Goal: Information Seeking & Learning: Learn about a topic

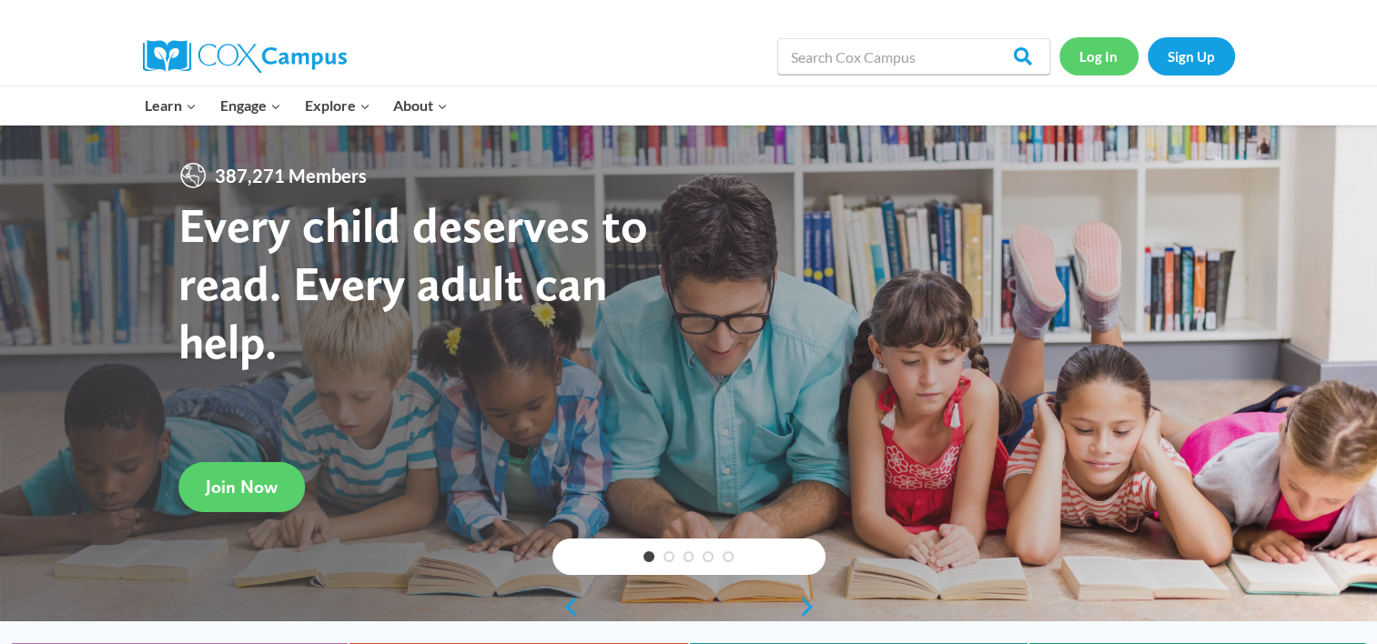
click at [1101, 66] on link "Log In" at bounding box center [1098, 55] width 79 height 37
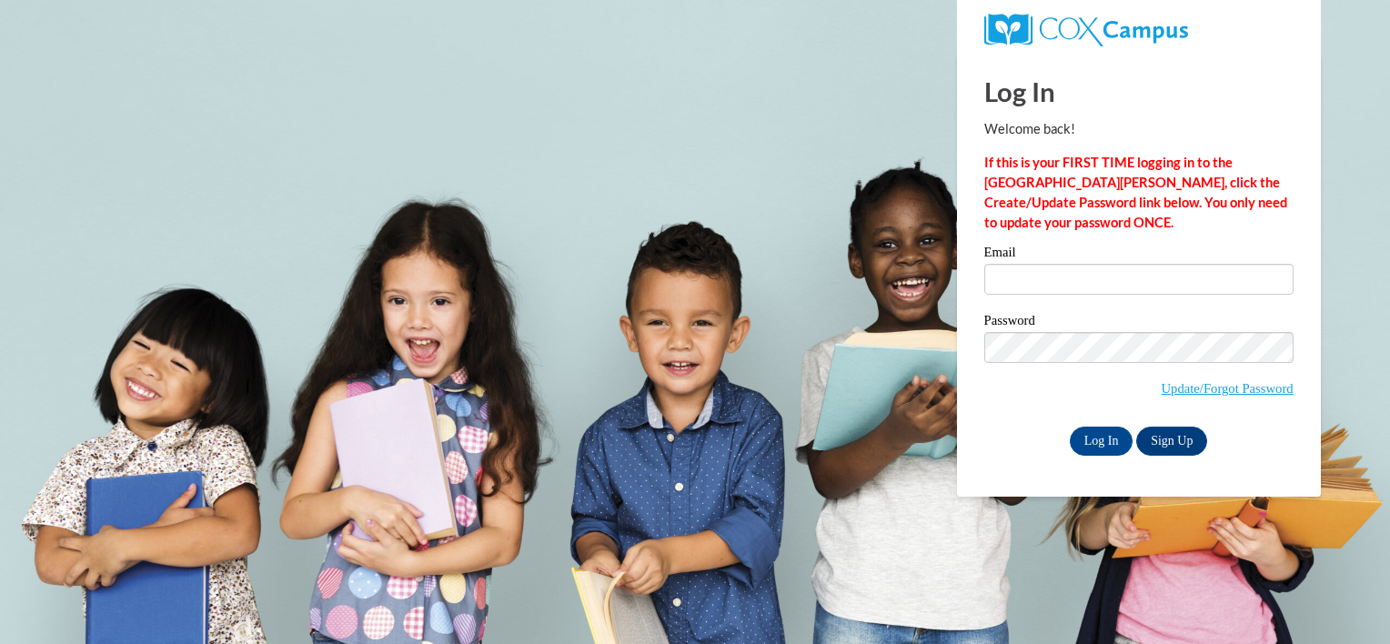
type input "ashleimesser@gmail.com"
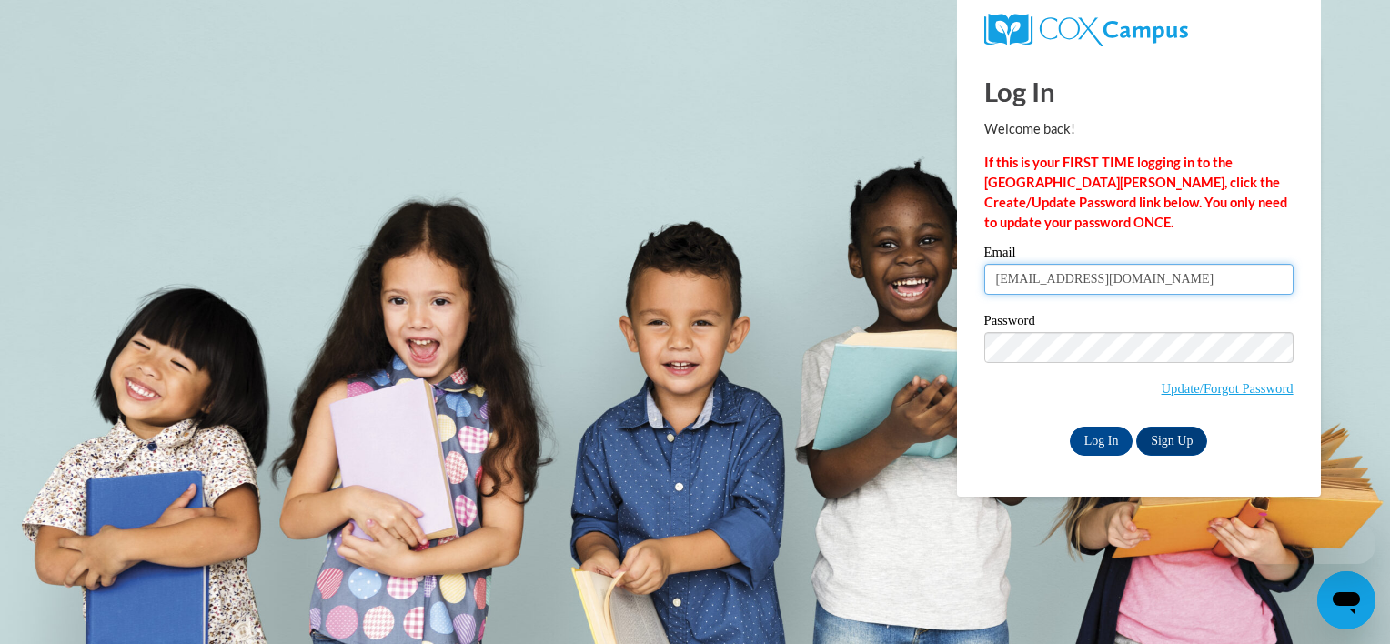
click at [1048, 267] on input "ashleimesser@gmail.com" at bounding box center [1139, 279] width 309 height 31
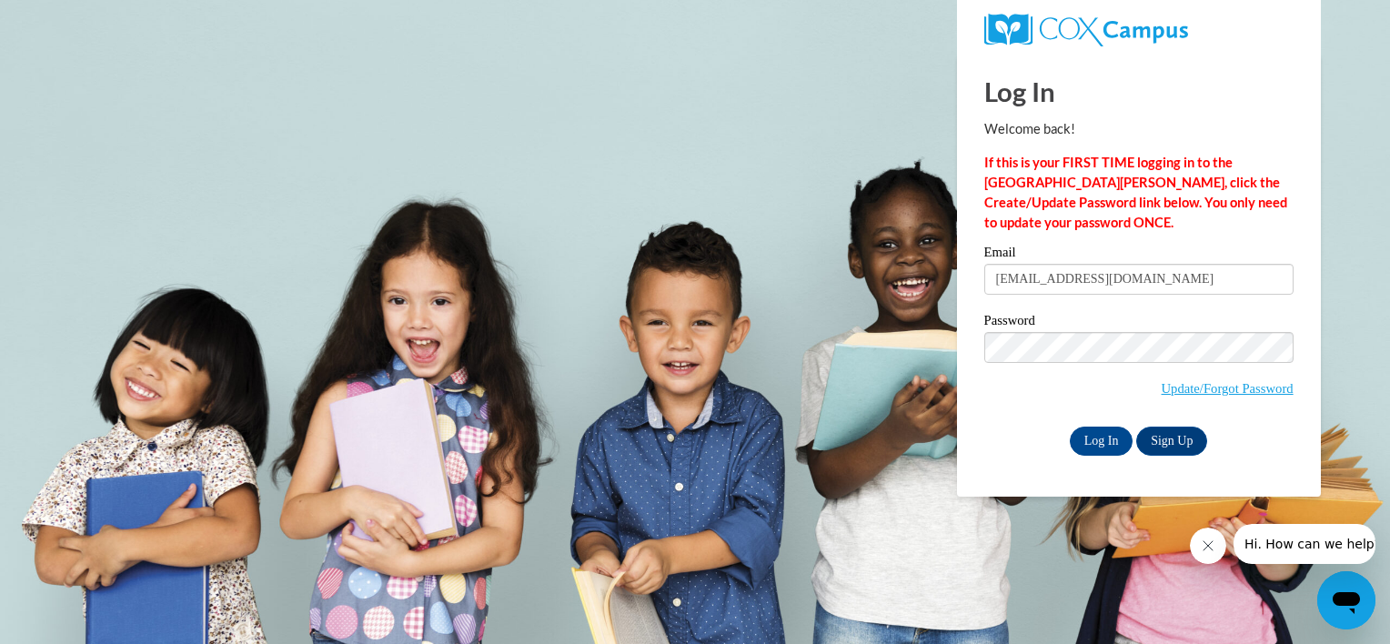
click at [989, 411] on div "Password Update/Forgot Password" at bounding box center [1139, 367] width 309 height 107
click at [1111, 445] on input "Log In" at bounding box center [1102, 441] width 64 height 29
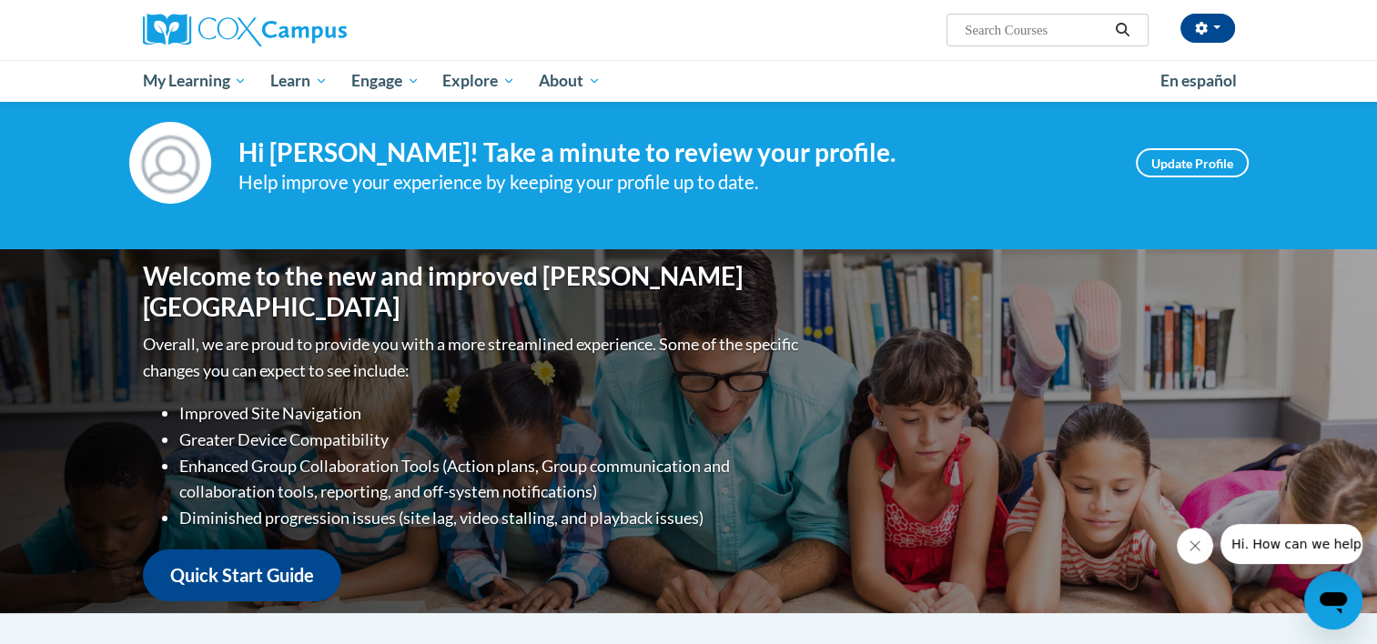
scroll to position [25, 0]
click at [1161, 160] on link "Update Profile" at bounding box center [1192, 162] width 113 height 29
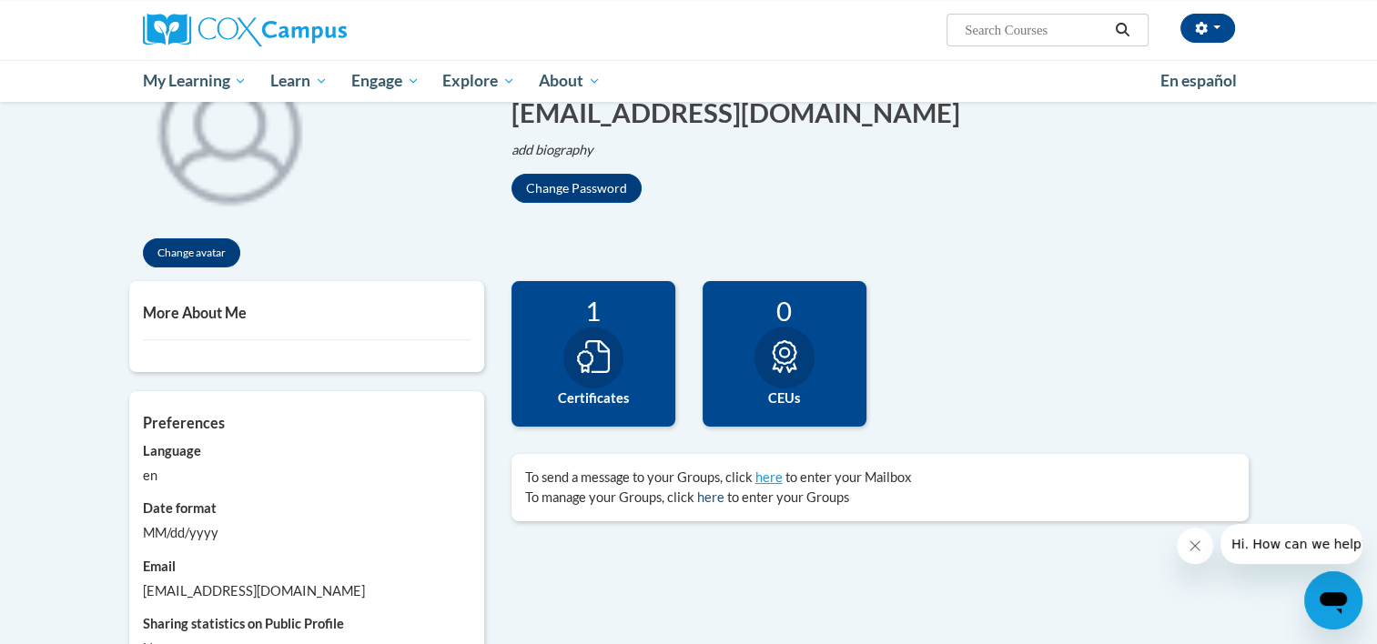
scroll to position [240, 0]
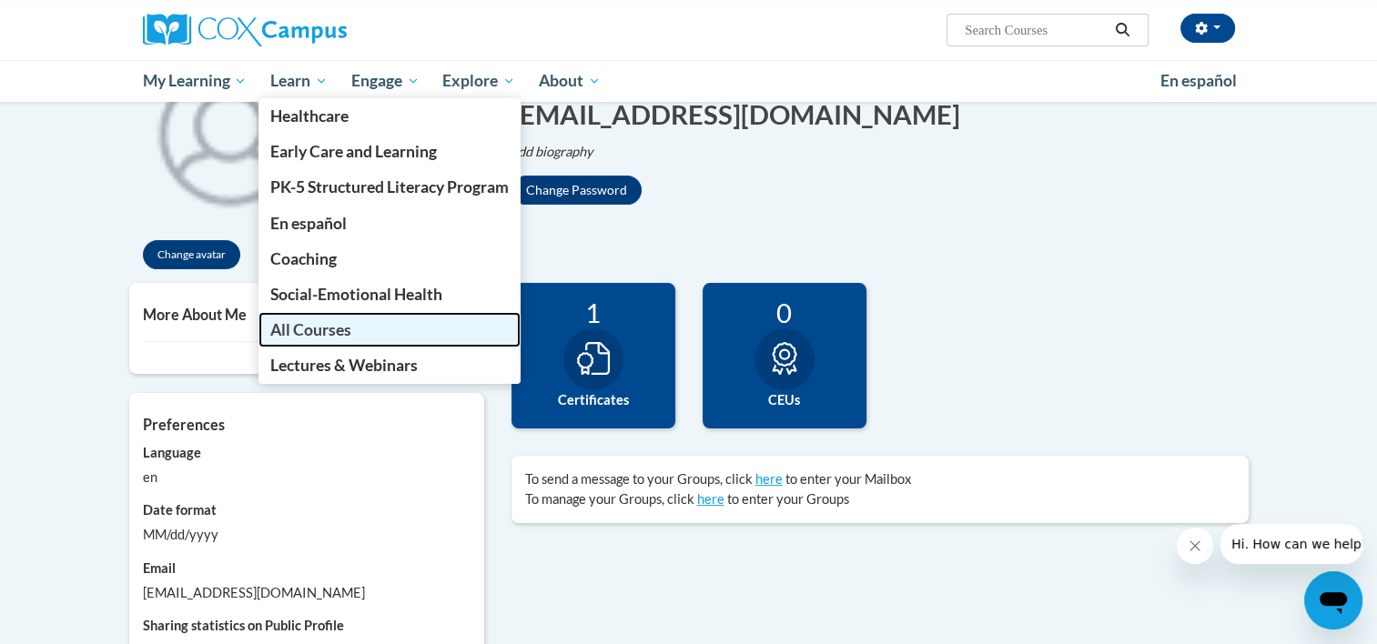
click at [317, 336] on span "All Courses" at bounding box center [310, 329] width 81 height 19
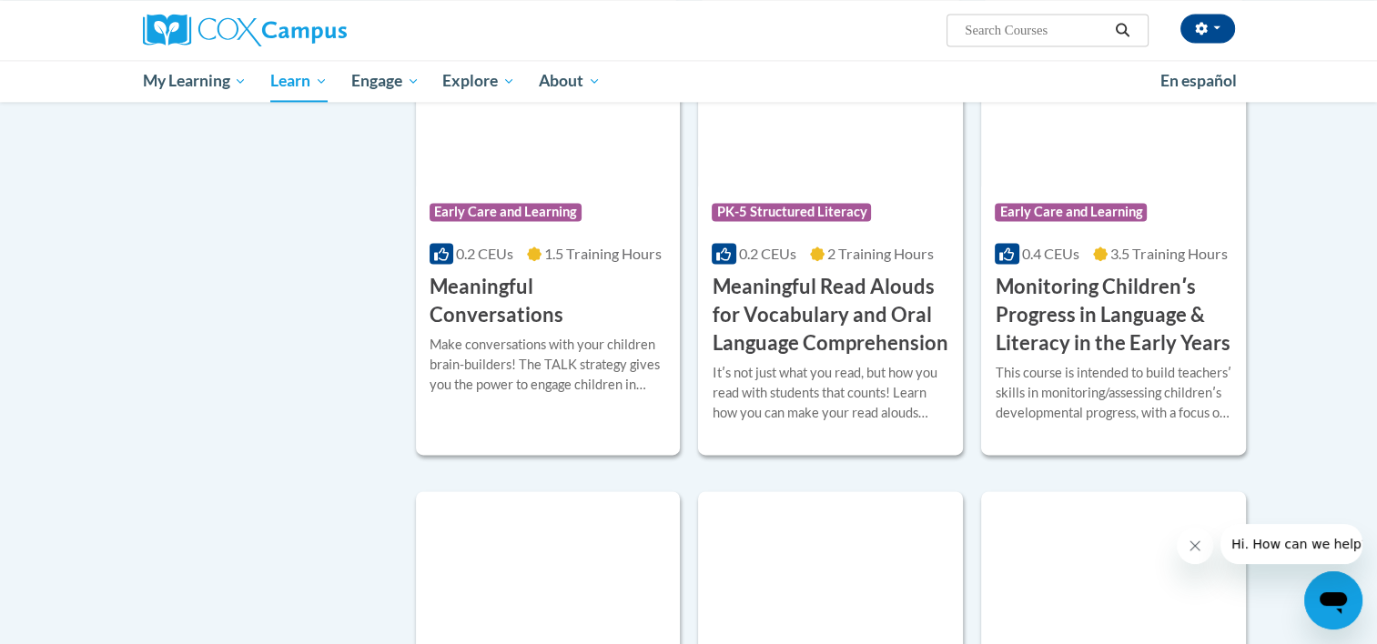
scroll to position [2748, 0]
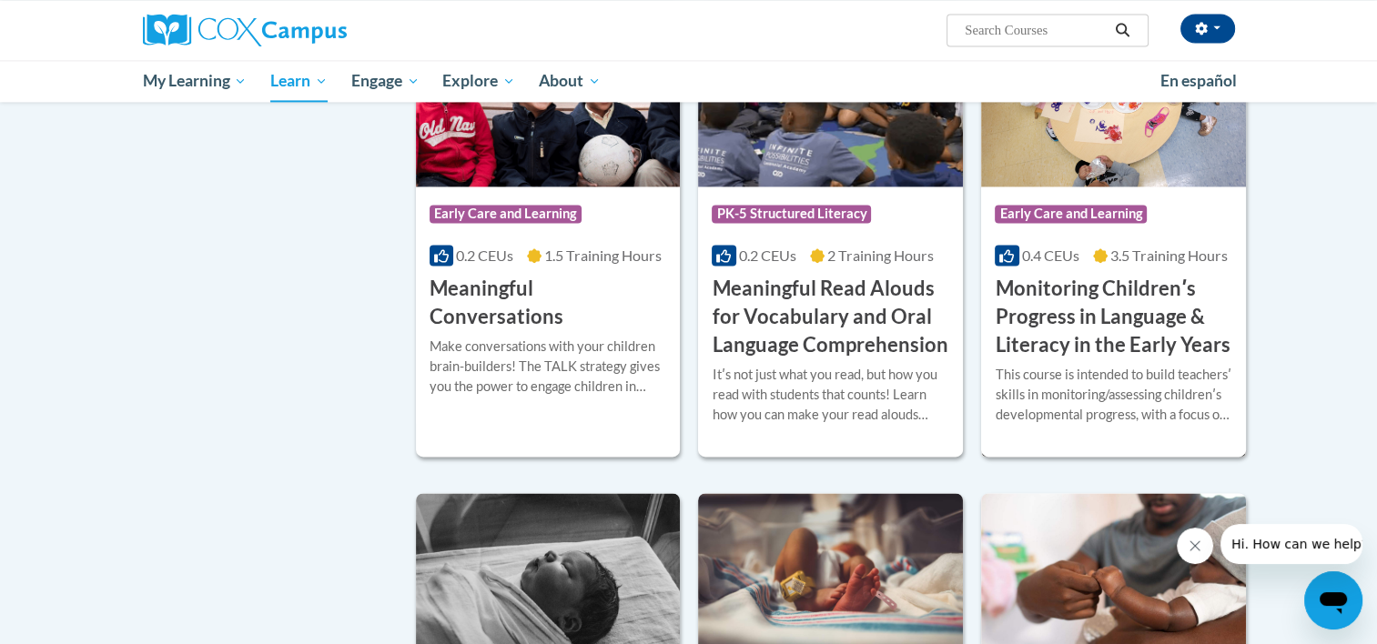
click at [1132, 336] on h3 "Monitoring Childrenʹs Progress in Language & Literacy in the Early Years" at bounding box center [1113, 317] width 237 height 84
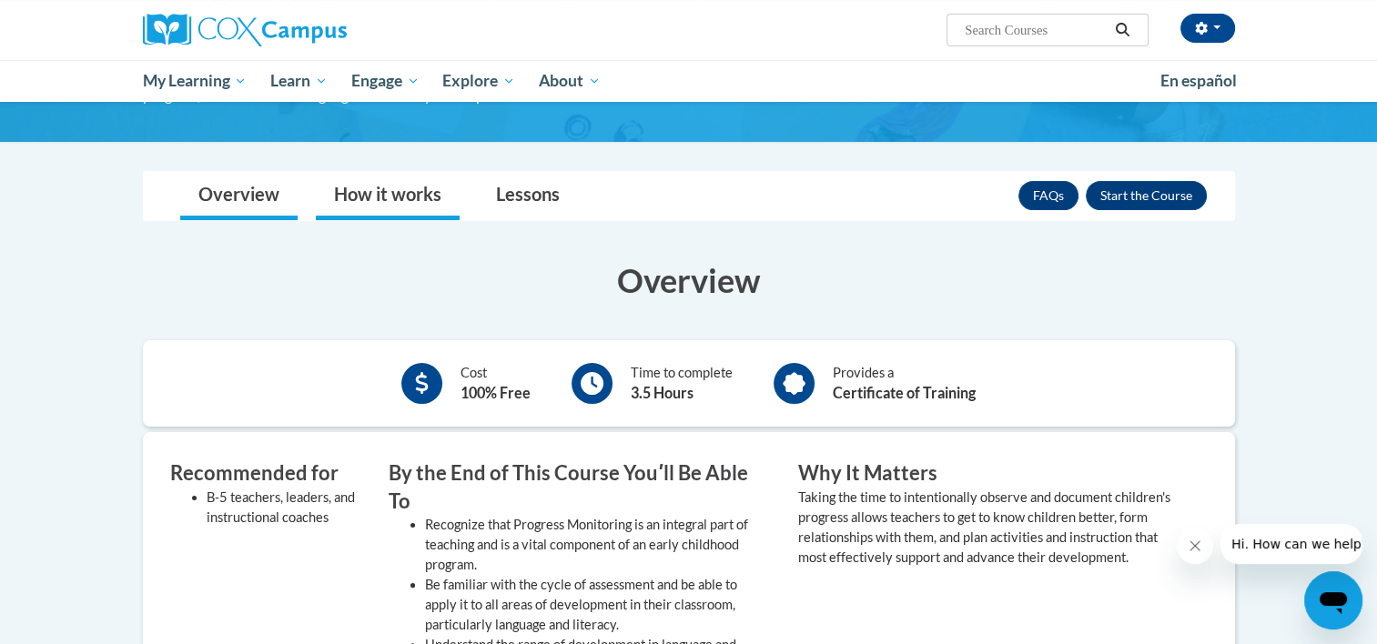
scroll to position [273, 0]
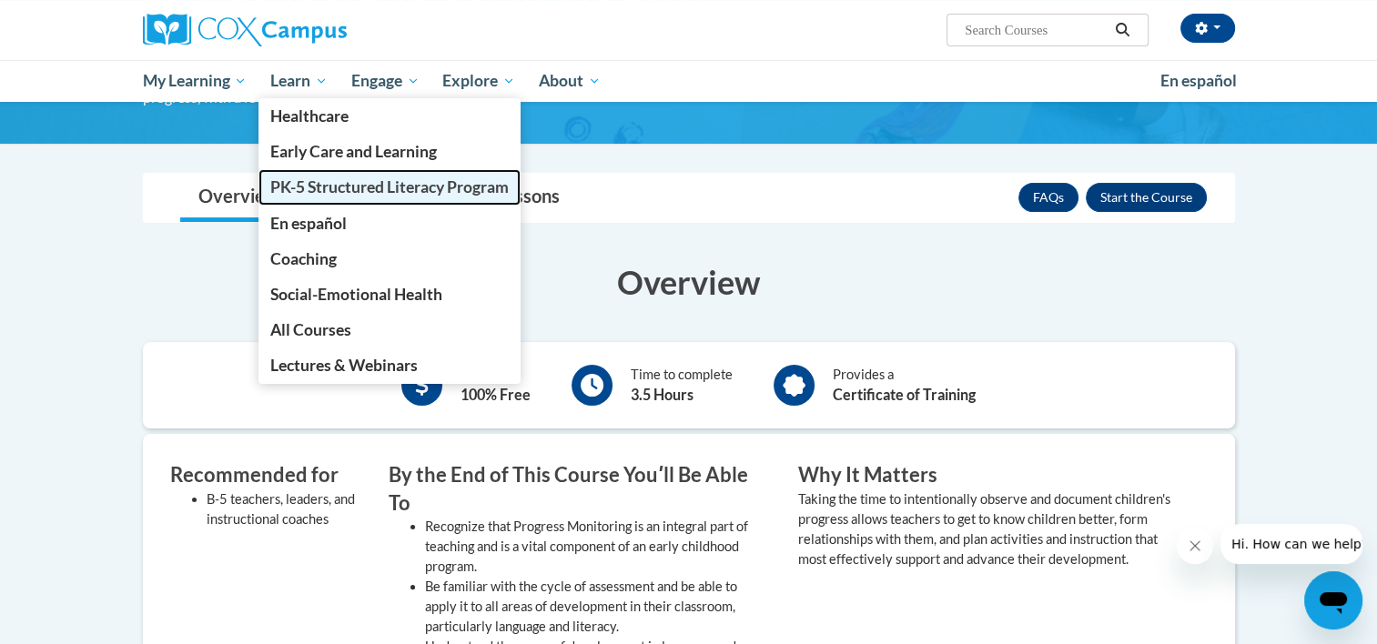
click at [363, 193] on span "PK-5 Structured Literacy Program" at bounding box center [389, 186] width 238 height 19
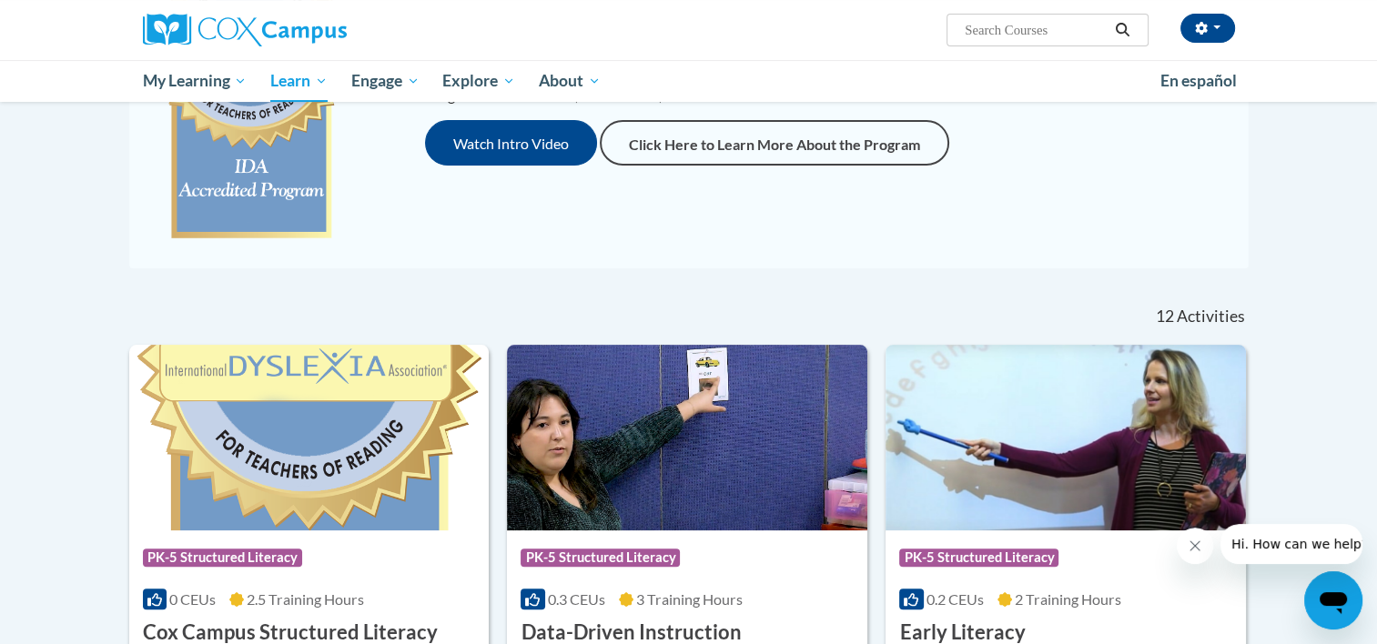
scroll to position [324, 0]
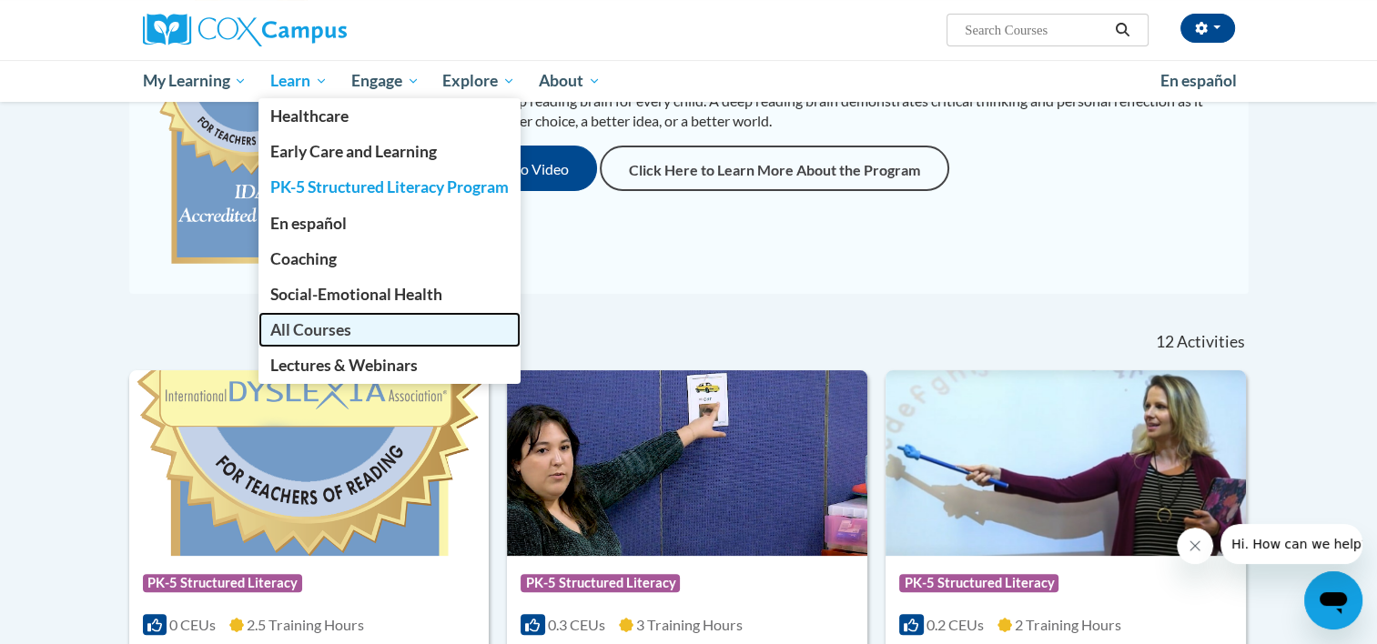
click at [324, 342] on link "All Courses" at bounding box center [389, 329] width 262 height 35
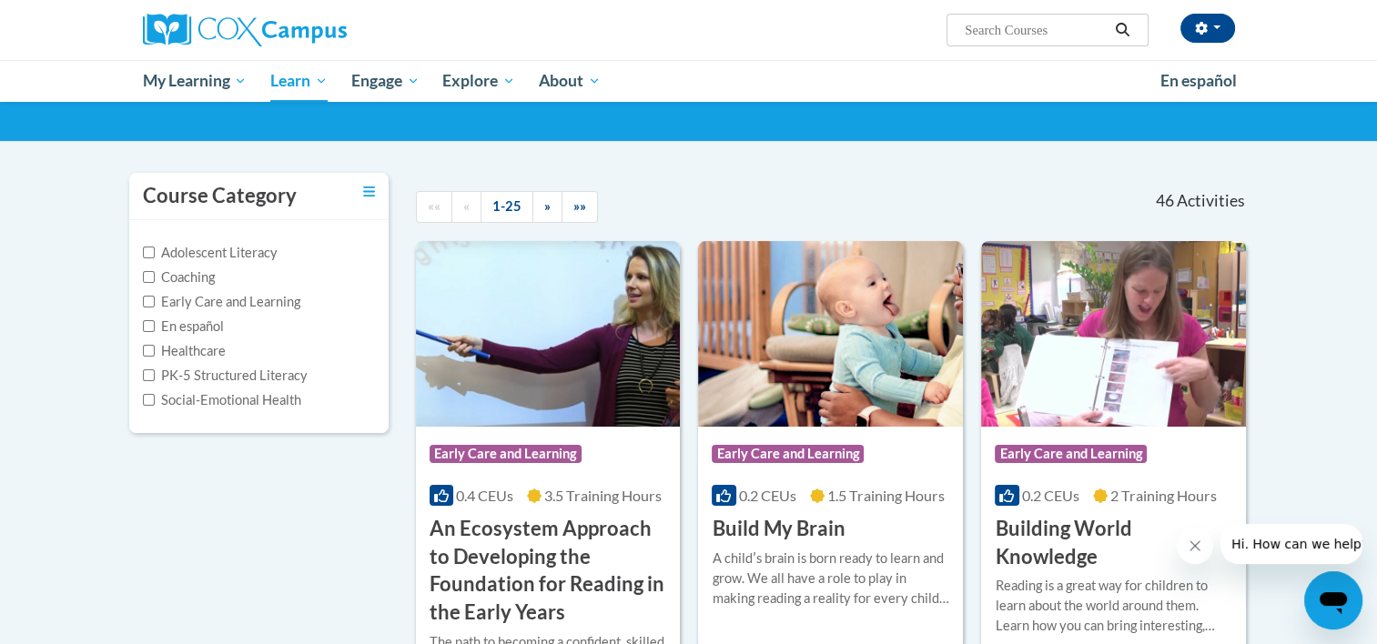
scroll to position [100, 0]
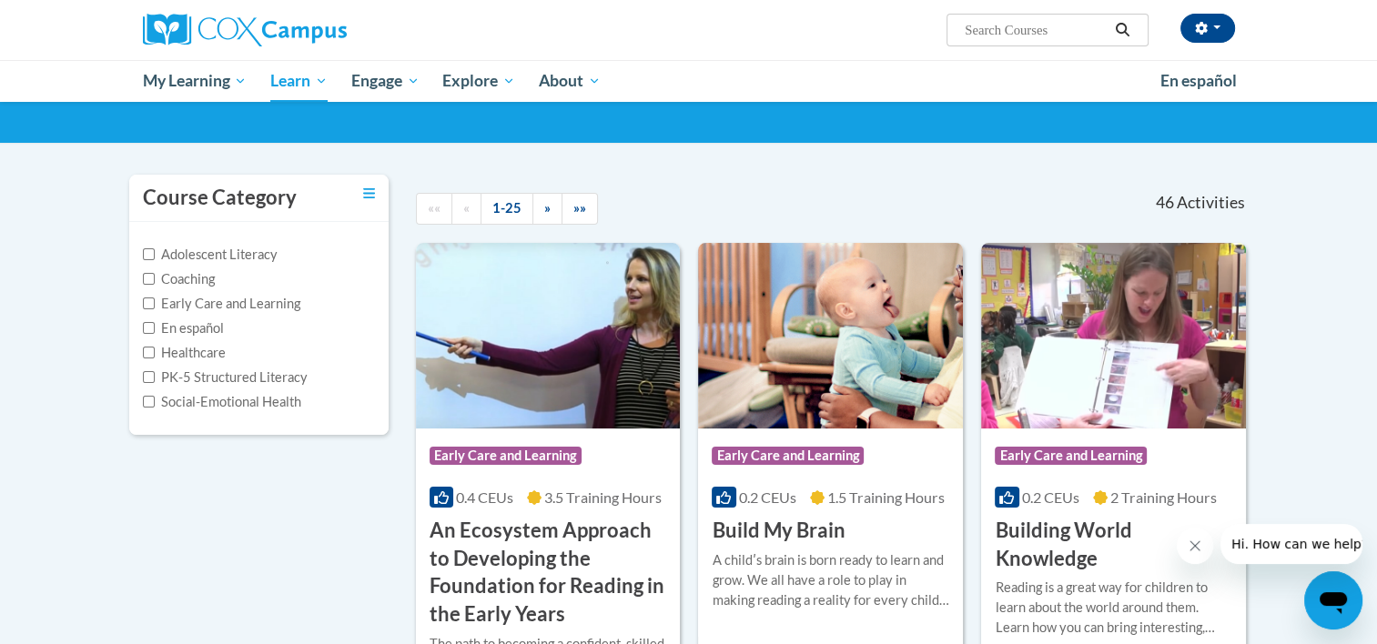
click at [249, 254] on label "Adolescent Literacy" at bounding box center [210, 255] width 135 height 20
click at [155, 254] on input "Adolescent Literacy" at bounding box center [149, 254] width 12 height 12
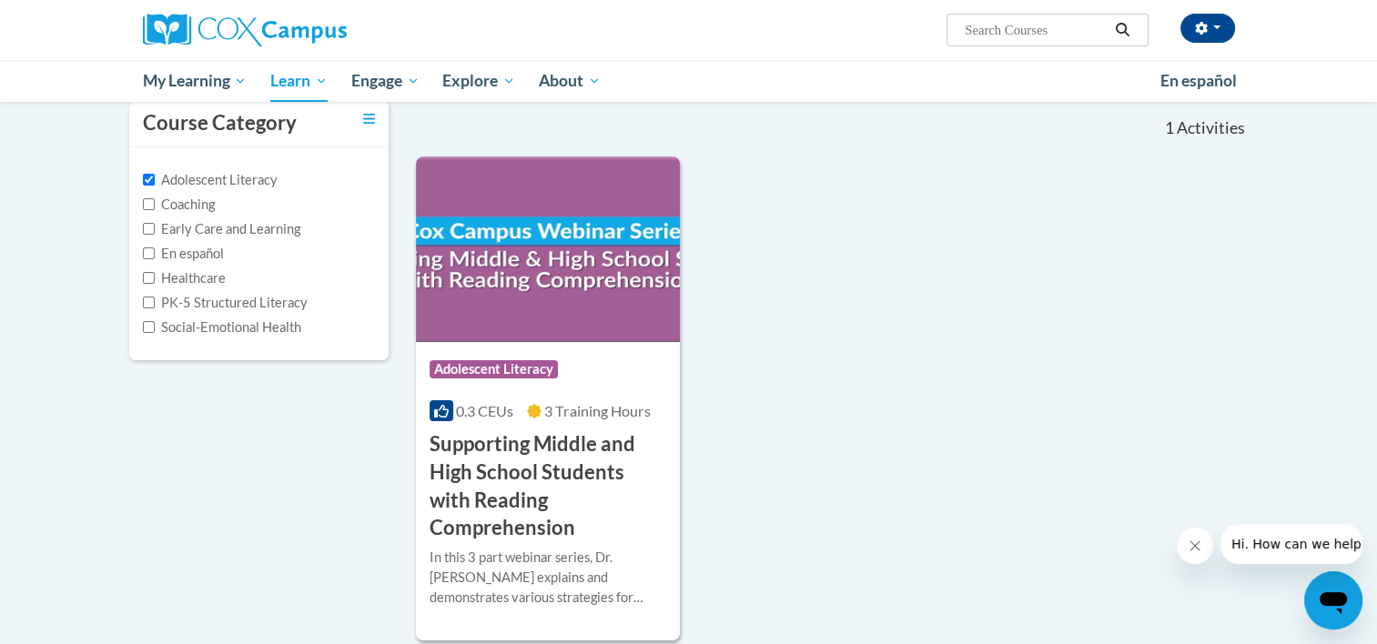
scroll to position [176, 0]
click at [143, 181] on input "Adolescent Literacy" at bounding box center [149, 179] width 12 height 12
checkbox input "false"
